Goal: Book appointment/travel/reservation

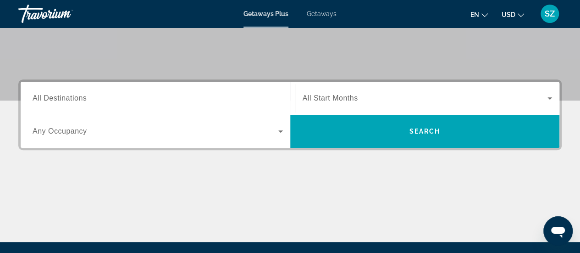
scroll to position [174, 0]
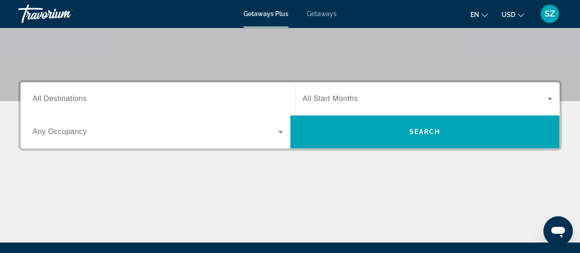
click at [78, 104] on div "Destination All Destinations" at bounding box center [158, 99] width 250 height 26
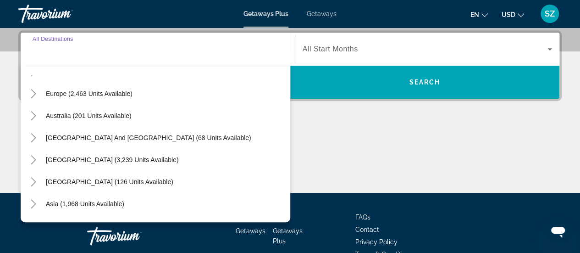
scroll to position [107, 0]
click at [73, 202] on span "Asia (1,968 units available)" at bounding box center [85, 203] width 78 height 7
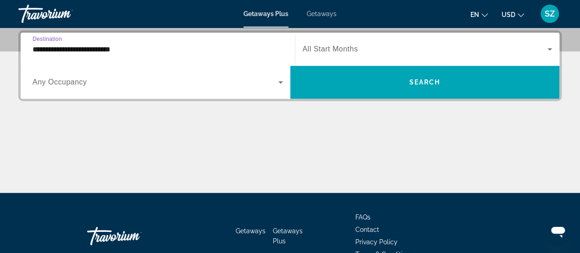
click at [73, 49] on input "**********" at bounding box center [158, 49] width 250 height 11
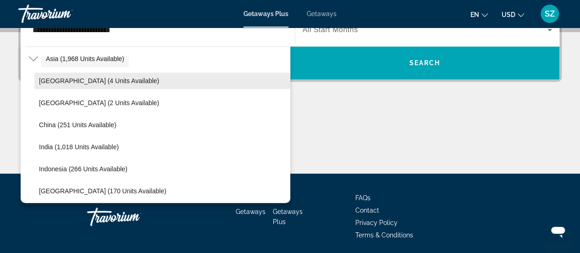
scroll to position [231, 0]
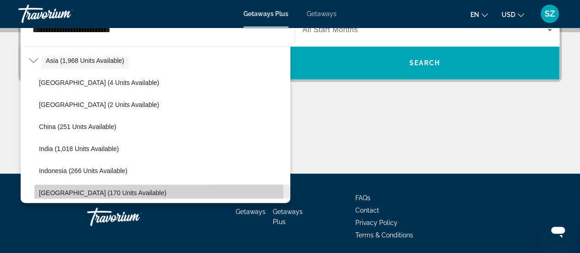
click at [71, 192] on span "[GEOGRAPHIC_DATA] (170 units available)" at bounding box center [102, 192] width 127 height 7
type input "**********"
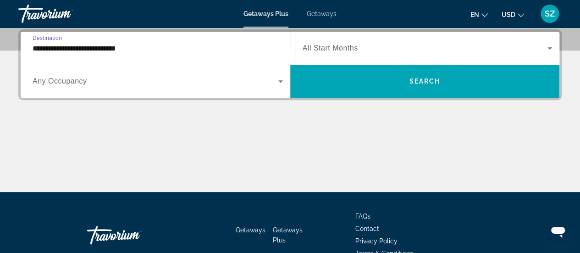
scroll to position [224, 0]
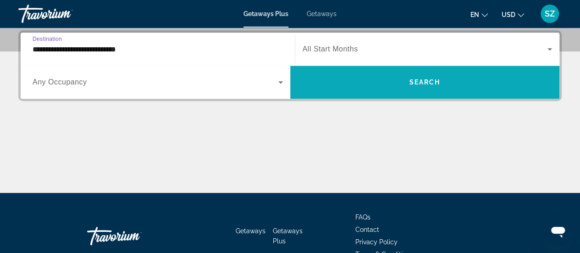
click at [426, 82] on span "Search" at bounding box center [424, 81] width 31 height 7
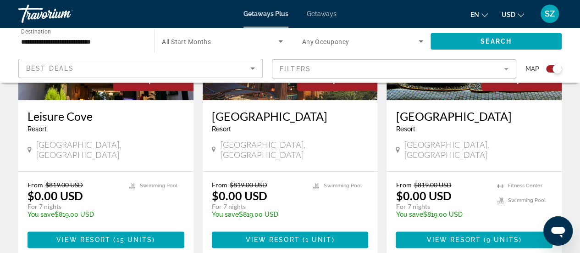
scroll to position [447, 0]
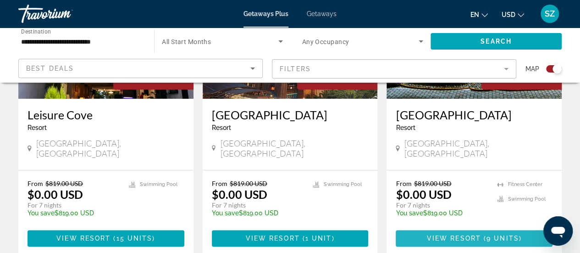
click at [470, 234] on span "View Resort" at bounding box center [454, 237] width 54 height 7
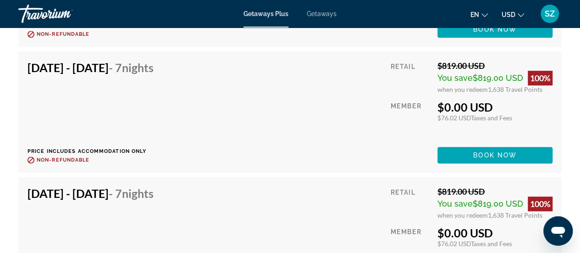
scroll to position [1959, 0]
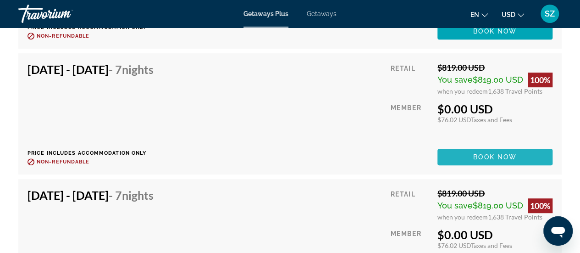
click at [480, 155] on span "Book now" at bounding box center [495, 156] width 44 height 7
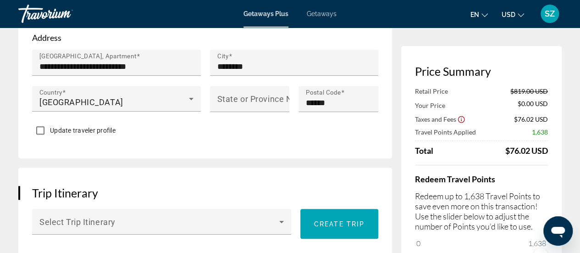
scroll to position [421, 0]
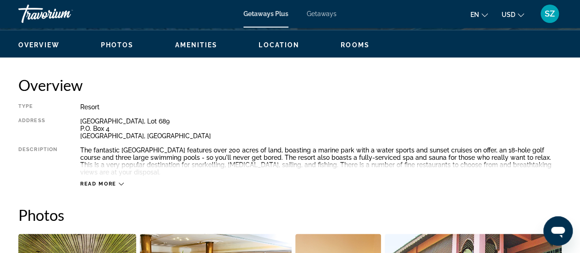
scroll to position [438, 0]
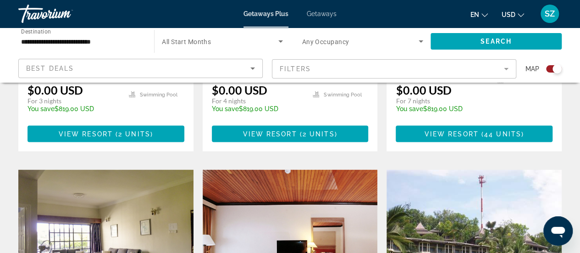
scroll to position [849, 0]
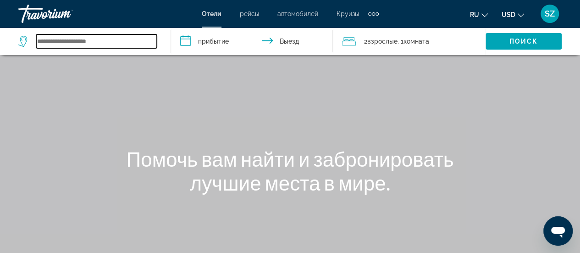
click at [91, 44] on input "Search widget" at bounding box center [96, 41] width 121 height 14
type input "*"
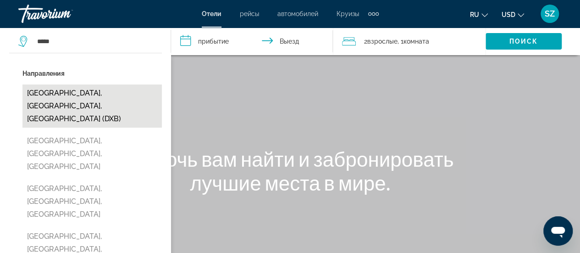
click at [92, 97] on button "Dubai, Dubai Emirate, United Arab Emirates (DXB)" at bounding box center [91, 105] width 139 height 43
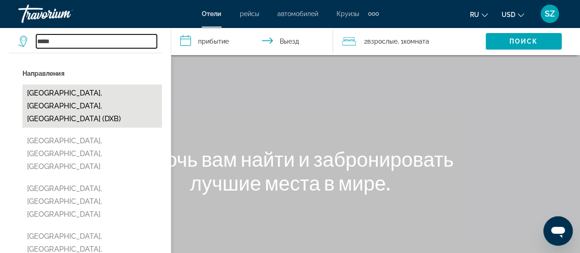
type input "**********"
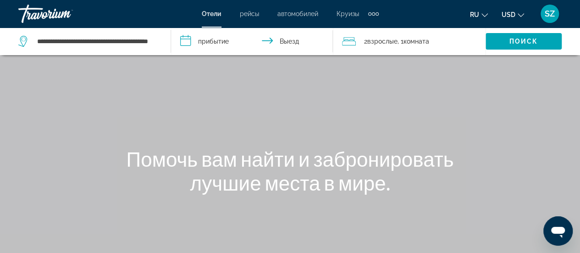
click at [198, 40] on input "**********" at bounding box center [254, 43] width 166 height 30
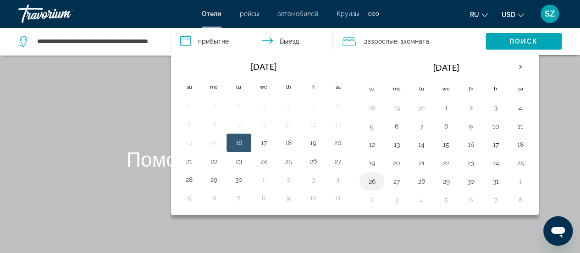
click at [372, 180] on button "26" at bounding box center [371, 181] width 15 height 13
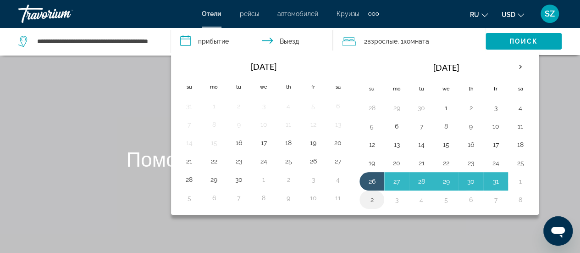
click at [367, 198] on button "2" at bounding box center [371, 199] width 15 height 13
type input "**********"
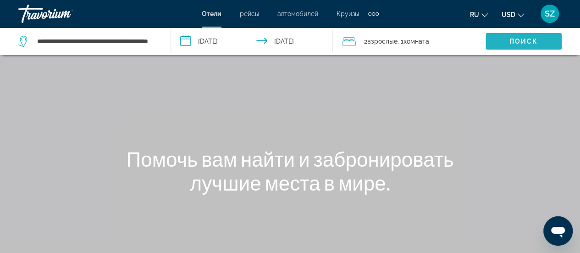
click at [513, 44] on span "Поиск" at bounding box center [523, 41] width 29 height 7
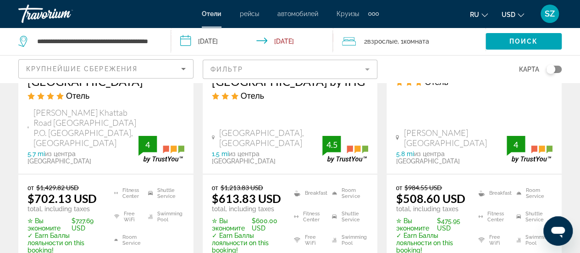
scroll to position [998, 0]
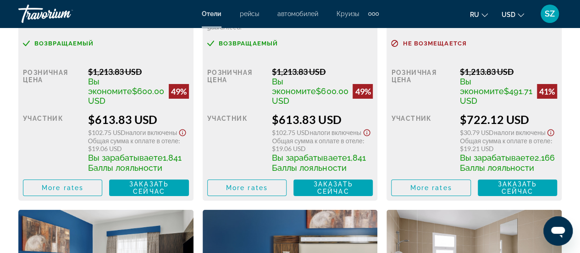
scroll to position [1614, 0]
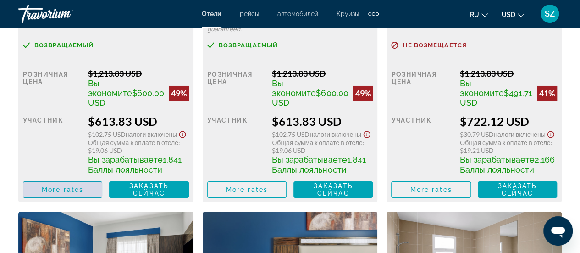
click at [78, 193] on span "More rates" at bounding box center [63, 189] width 42 height 7
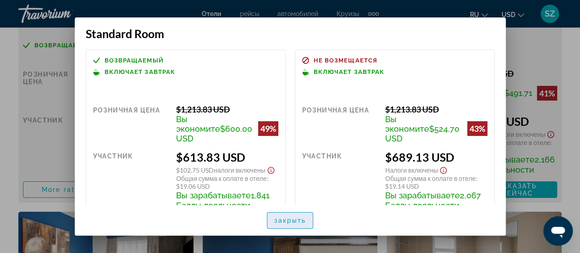
click at [295, 221] on span "закрыть" at bounding box center [290, 219] width 32 height 7
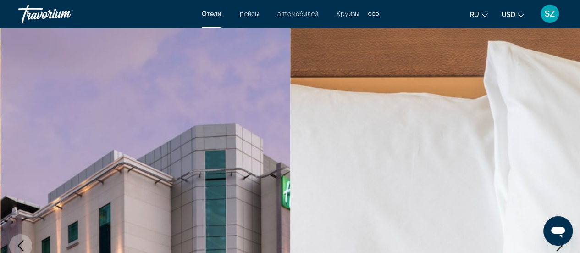
scroll to position [1614, 0]
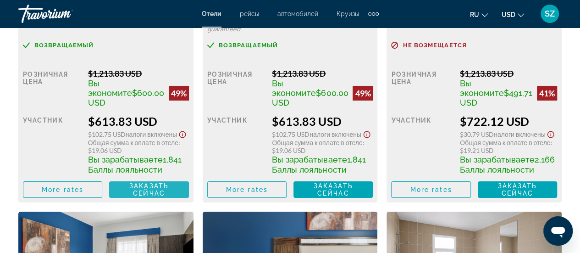
click at [146, 197] on span "Заказать сейчас" at bounding box center [148, 189] width 39 height 15
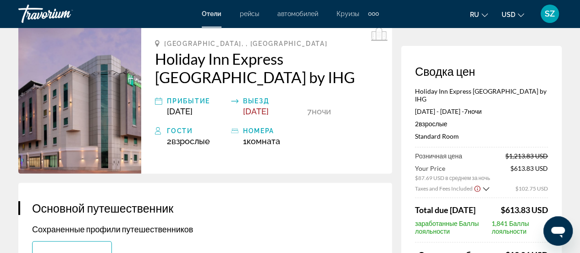
scroll to position [33, 0]
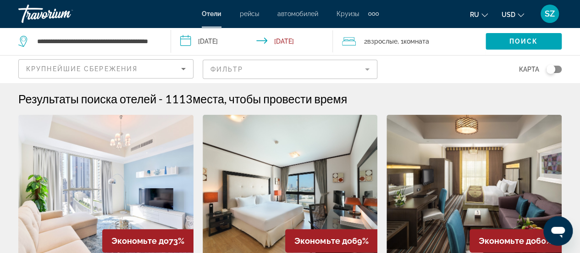
click at [304, 12] on span "автомобилей" at bounding box center [297, 13] width 41 height 7
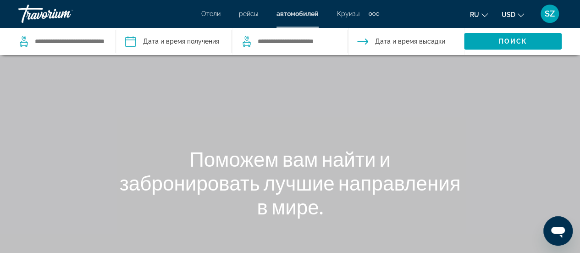
click at [342, 15] on span "Круизы" at bounding box center [348, 13] width 22 height 7
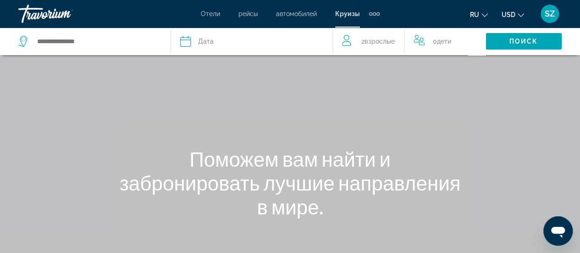
click at [374, 13] on div "Extra navigation items" at bounding box center [374, 13] width 3 height 3
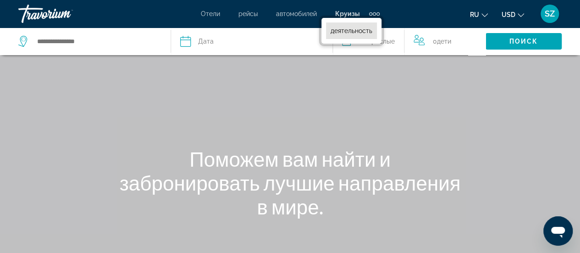
click at [357, 26] on link "деятельность" at bounding box center [351, 30] width 51 height 17
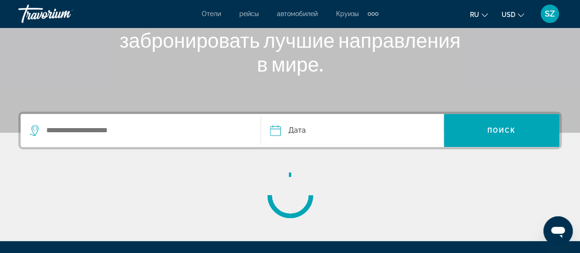
scroll to position [141, 0]
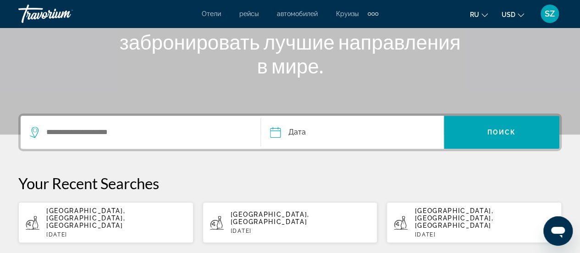
click at [142, 231] on p "Sun, 15 Jun" at bounding box center [116, 234] width 140 height 6
type input "**********"
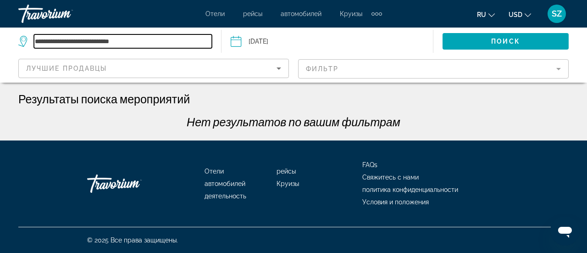
click at [148, 43] on input "**********" at bounding box center [123, 41] width 178 height 14
type input "*"
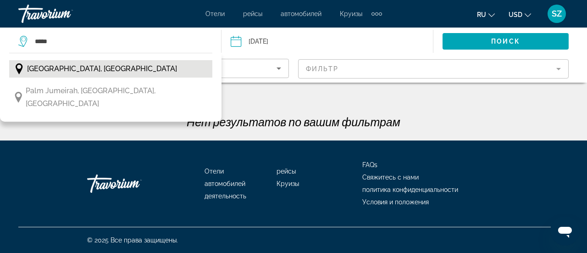
click at [114, 64] on span "Dubai, United Arab Emirates" at bounding box center [102, 68] width 150 height 13
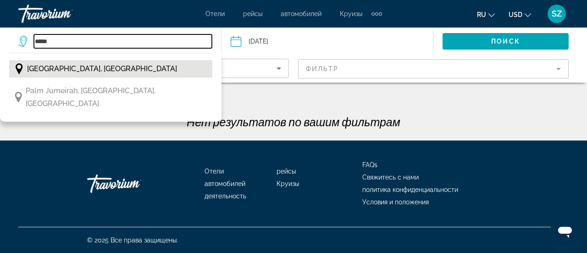
type input "**********"
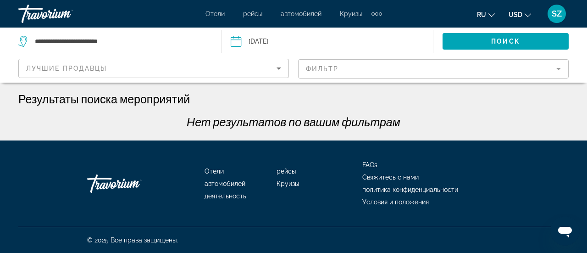
click at [280, 38] on input "Date: Jun 15, 2025" at bounding box center [280, 43] width 105 height 30
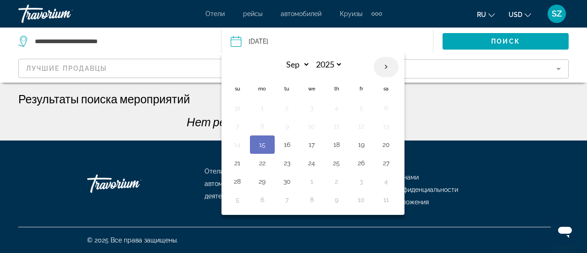
click at [385, 68] on th "Next month" at bounding box center [386, 67] width 25 height 20
select select "*"
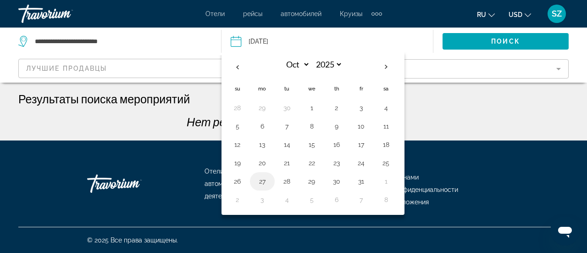
click at [260, 183] on button "27" at bounding box center [262, 181] width 15 height 13
type input "**********"
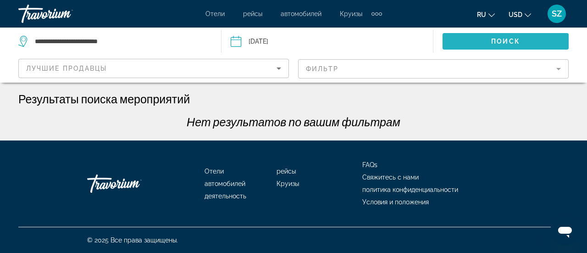
click at [499, 40] on span "Поиск" at bounding box center [505, 41] width 29 height 7
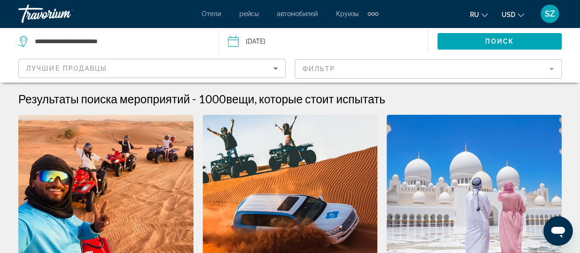
click at [245, 12] on span "рейсы" at bounding box center [248, 13] width 19 height 7
